Goal: Communication & Community: Answer question/provide support

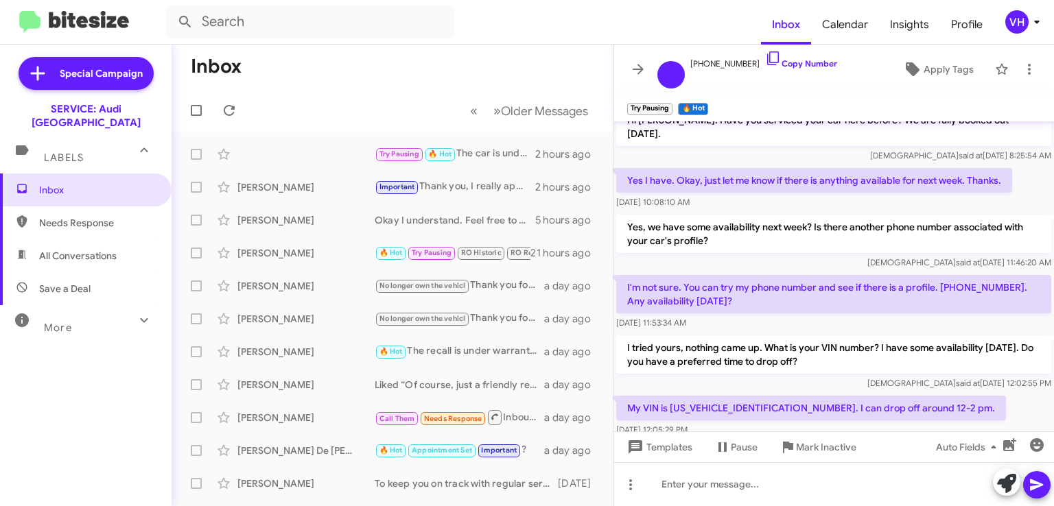
scroll to position [145, 0]
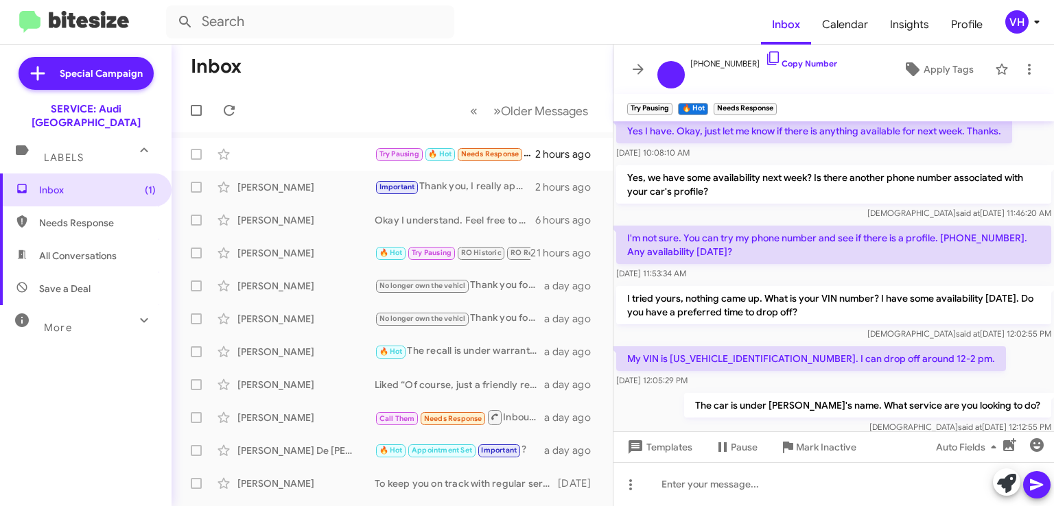
scroll to position [195, 0]
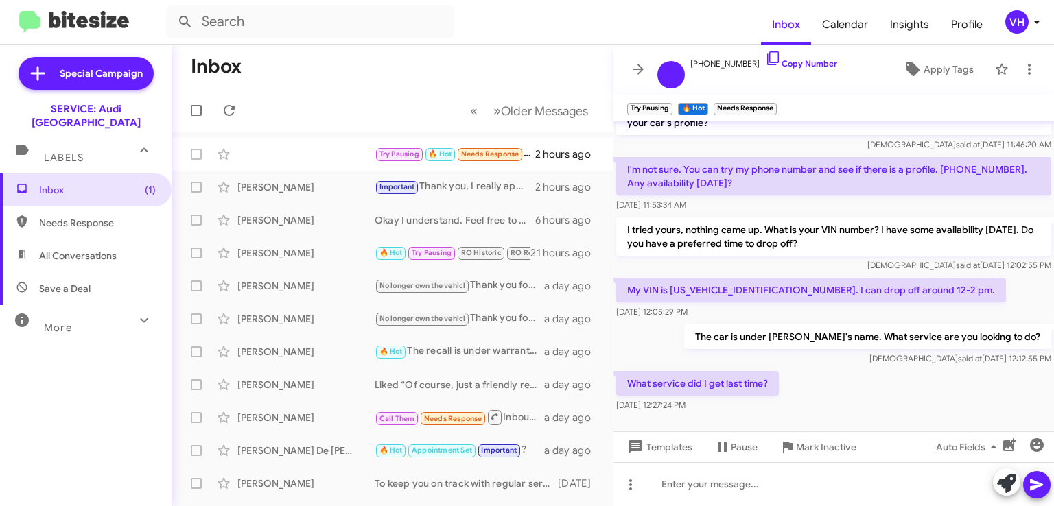
click at [726, 278] on p "My VIN is [US_VEHICLE_IDENTIFICATION_NUMBER]. I can drop off around 12-2 pm." at bounding box center [811, 290] width 390 height 25
copy p "WA1JCCFS2JR020411"
click at [938, 377] on div "What service did I get last time? Aug 28, 2025, 12:27:24 PM" at bounding box center [833, 391] width 440 height 47
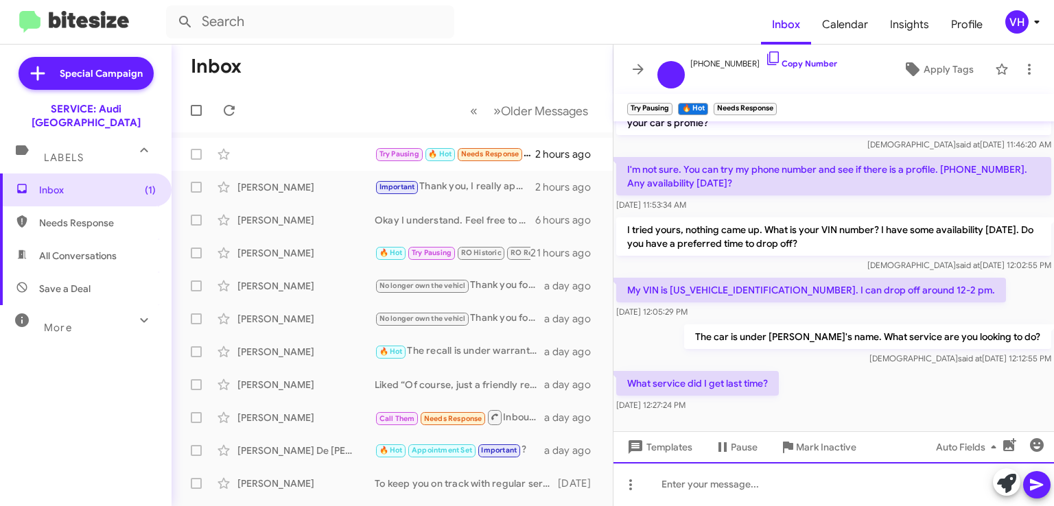
click at [850, 477] on div at bounding box center [833, 484] width 440 height 44
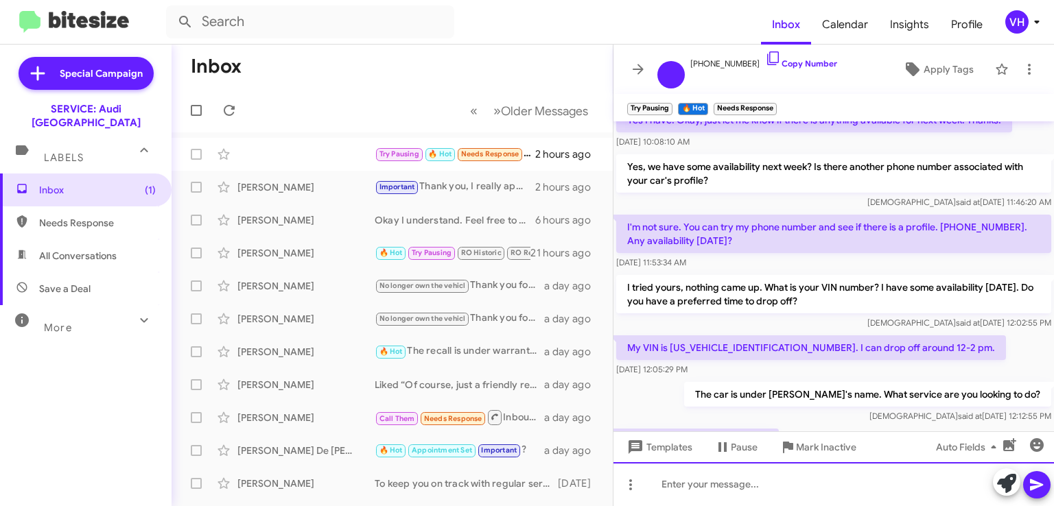
scroll to position [259, 0]
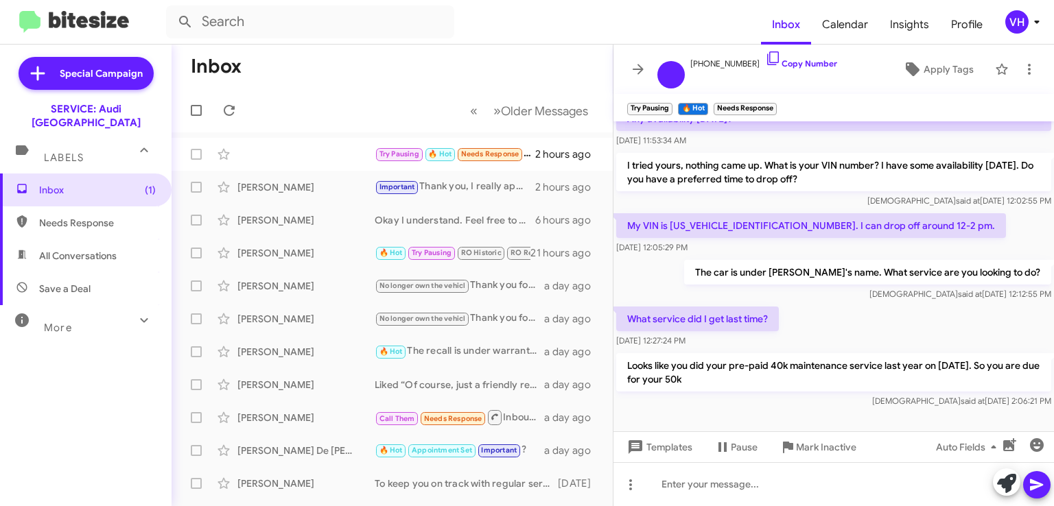
click at [282, 190] on div "[PERSON_NAME]" at bounding box center [305, 187] width 137 height 14
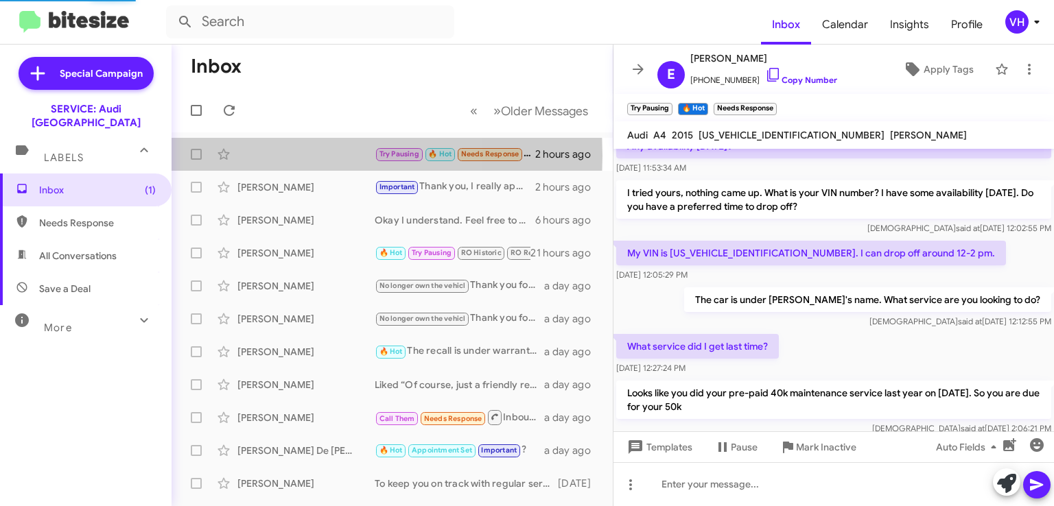
click at [281, 155] on div "Try Pausing 🔥 Hot Needs Response What service did I get last time? 2 hours ago" at bounding box center [391, 154] width 419 height 27
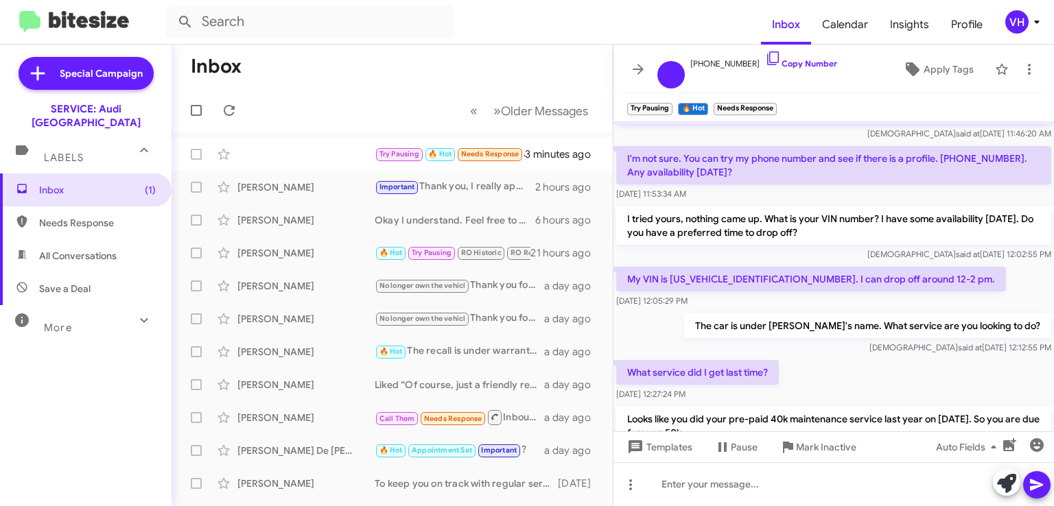
scroll to position [309, 0]
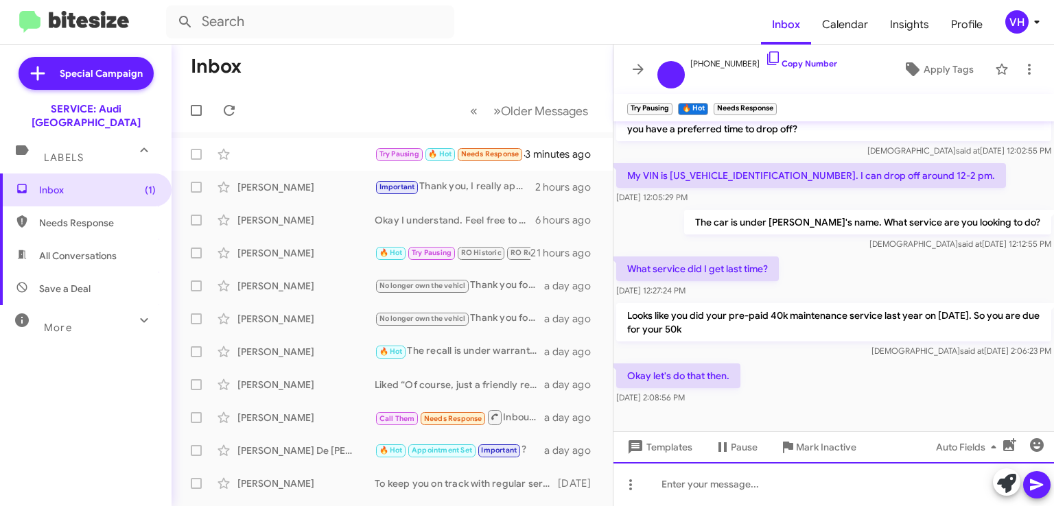
click at [804, 484] on div at bounding box center [833, 484] width 440 height 44
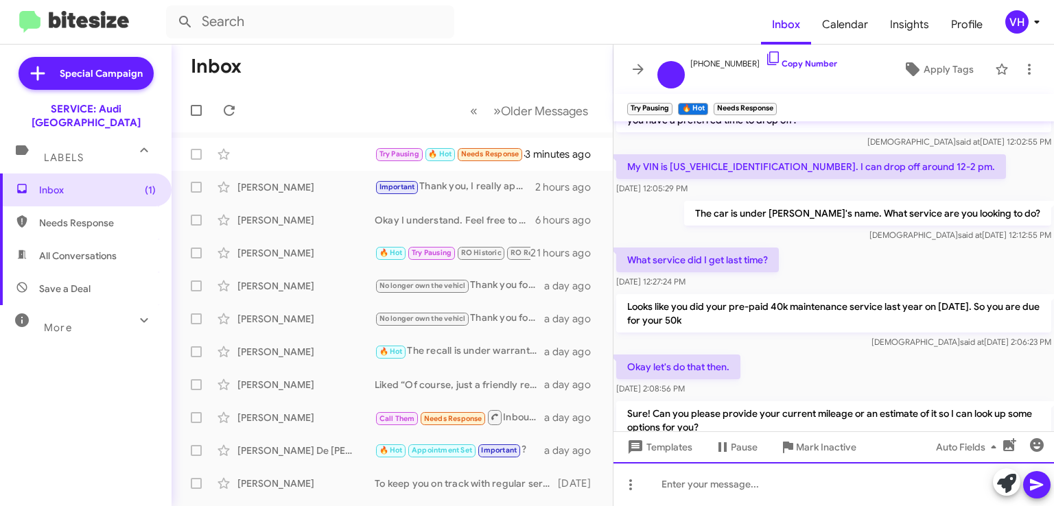
scroll to position [373, 0]
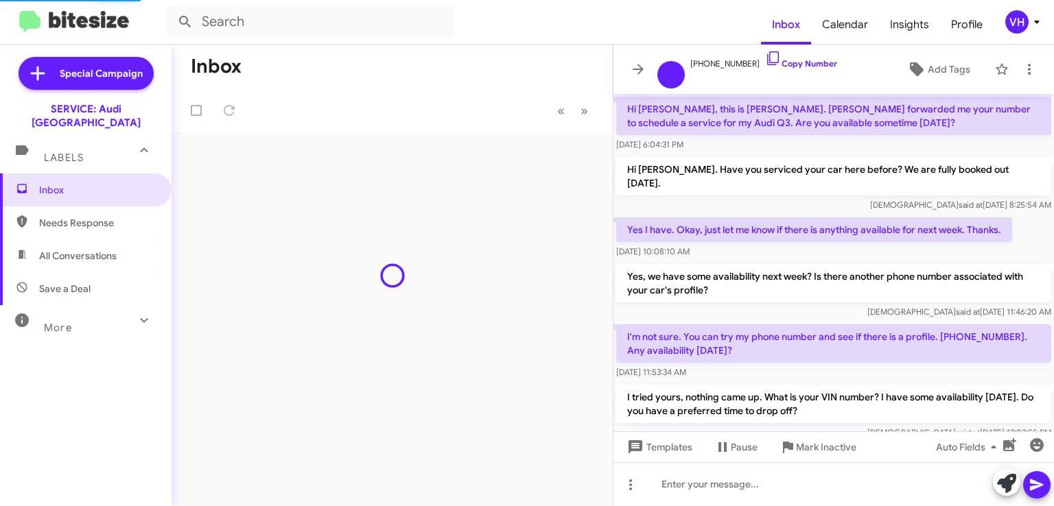
scroll to position [346, 0]
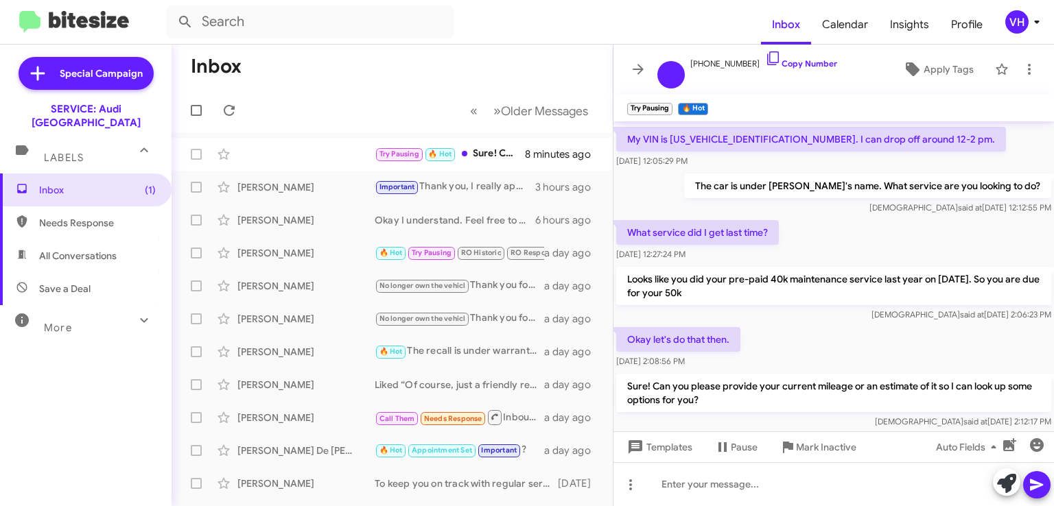
click at [318, 157] on div "Try Pausing 🔥 Hot Sure! Can you please provide your current mileage or an estim…" at bounding box center [391, 154] width 419 height 27
click at [310, 188] on div "[PERSON_NAME]" at bounding box center [305, 187] width 137 height 14
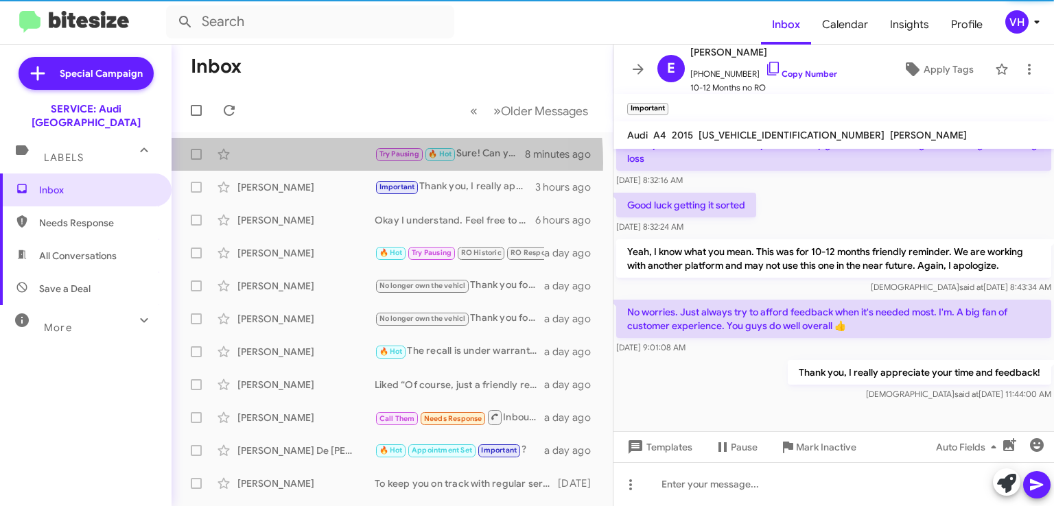
click at [324, 163] on div "Try Pausing 🔥 Hot Sure! Can you please provide your current mileage or an estim…" at bounding box center [391, 154] width 419 height 27
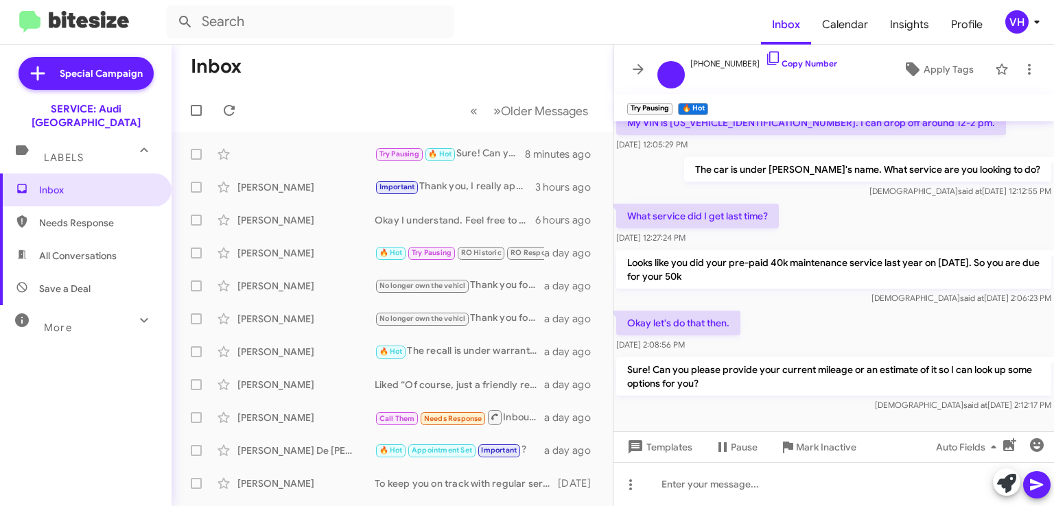
scroll to position [373, 0]
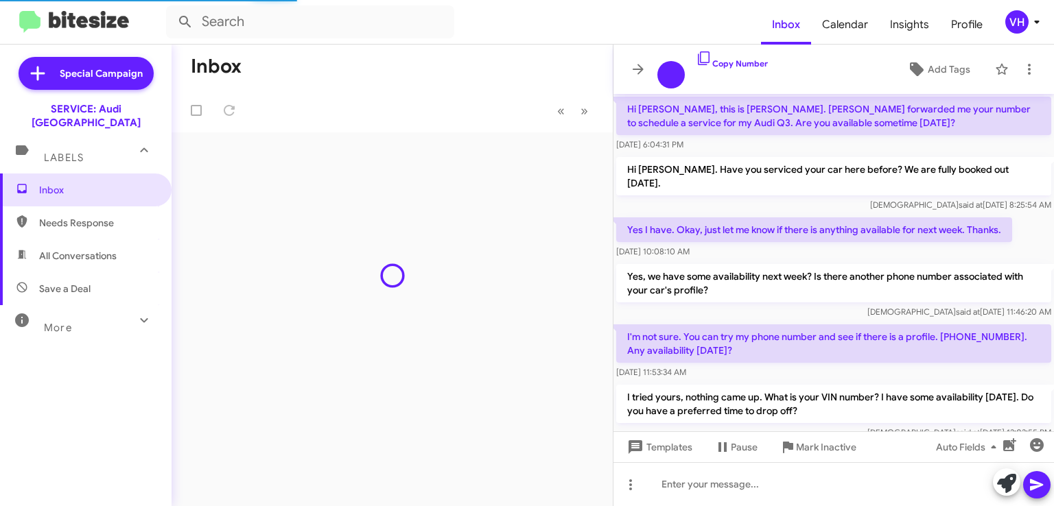
scroll to position [346, 0]
